Goal: Check status: Check status

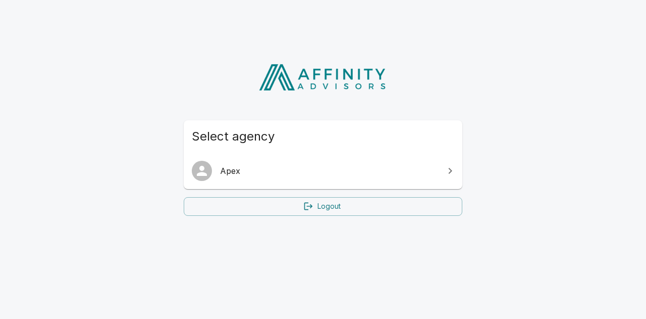
click at [216, 180] on div at bounding box center [206, 171] width 28 height 20
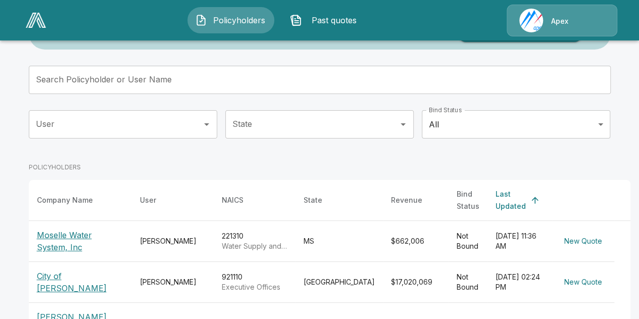
scroll to position [58, 0]
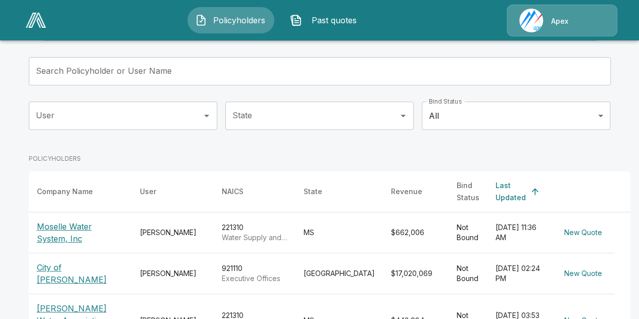
click at [73, 220] on p "Moselle Water System, Inc" at bounding box center [80, 232] width 87 height 24
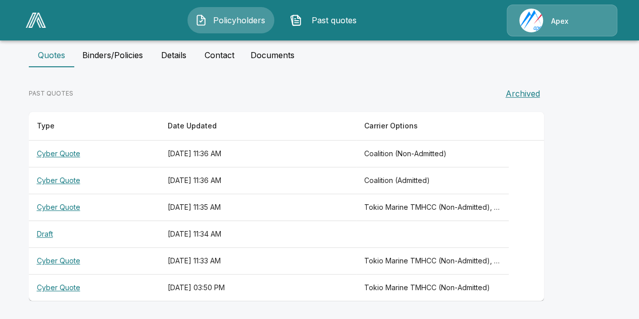
scroll to position [147, 0]
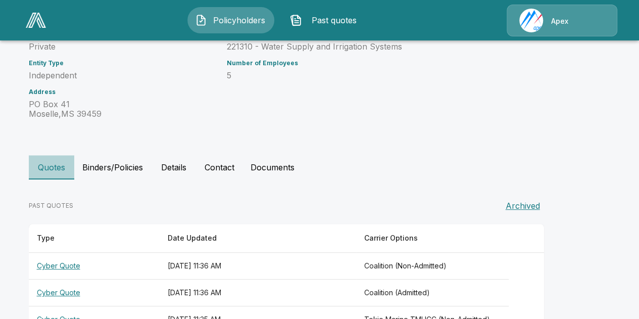
click at [59, 165] on button "Quotes" at bounding box center [51, 167] width 45 height 24
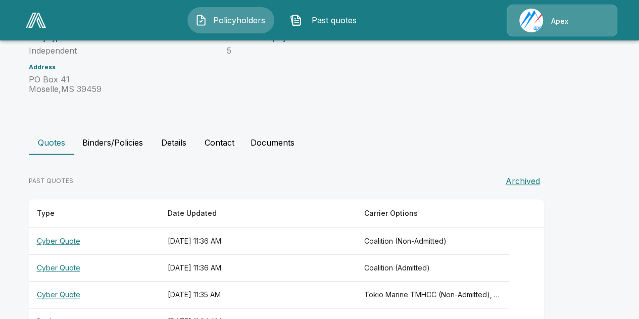
scroll to position [259, 0]
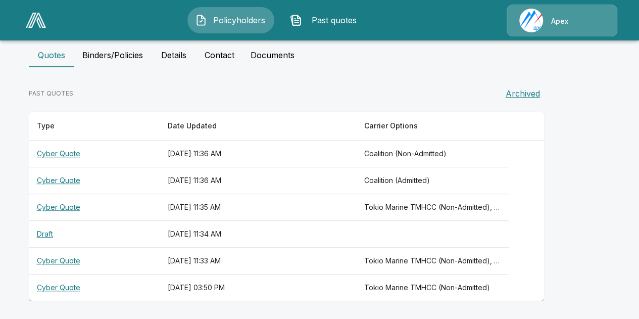
click at [66, 156] on th "Cyber Quote" at bounding box center [94, 153] width 131 height 27
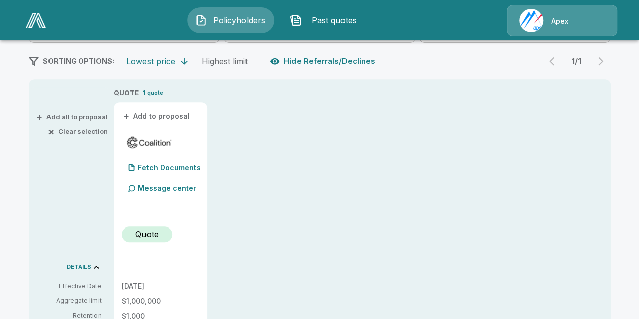
scroll to position [195, 0]
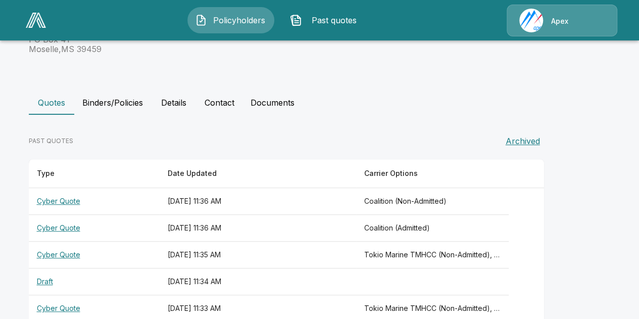
scroll to position [259, 0]
